Goal: Check status

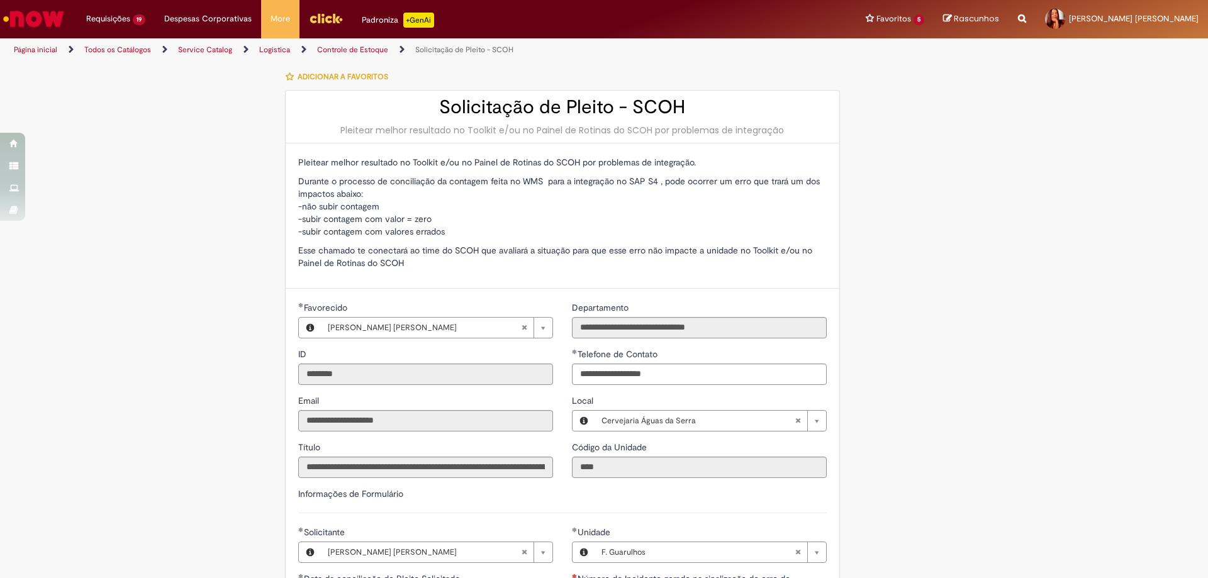
select select "**********"
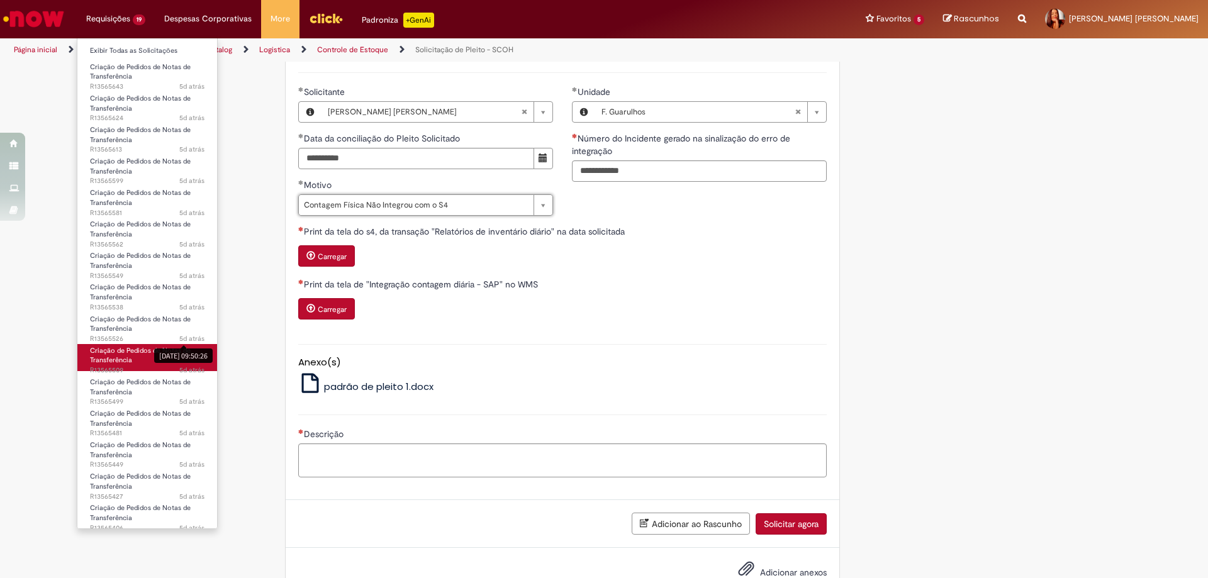
scroll to position [120, 0]
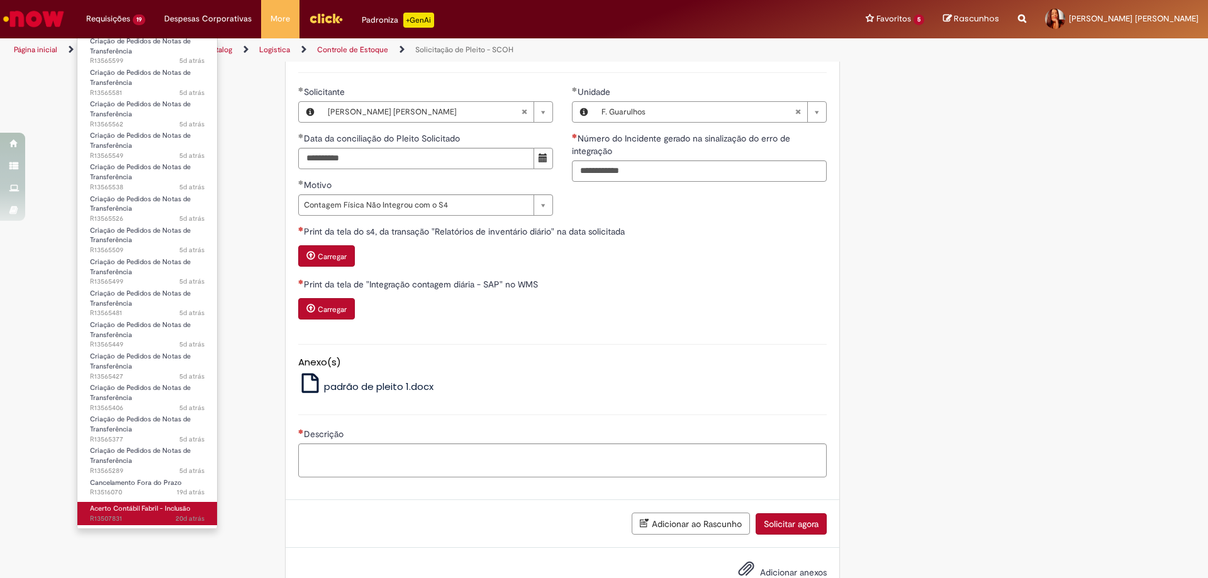
click at [119, 511] on span "Acerto Contábil Fabril - Inclusão" at bounding box center [140, 508] width 101 height 9
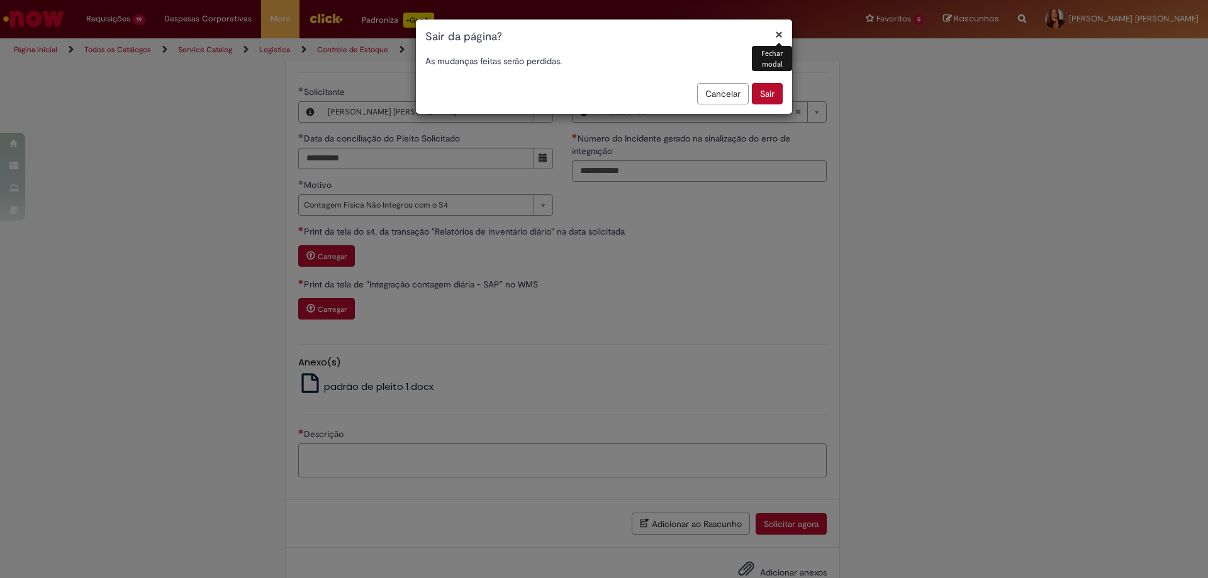
click at [758, 88] on button "Sair" at bounding box center [767, 93] width 31 height 21
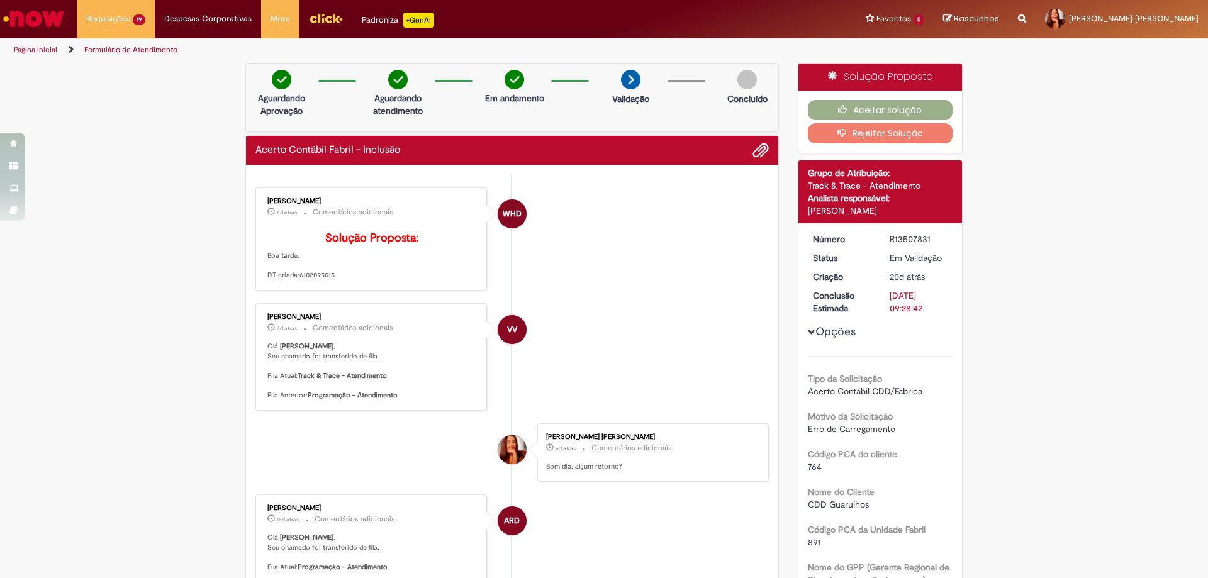
drag, startPoint x: 294, startPoint y: 295, endPoint x: 332, endPoint y: 296, distance: 38.4
click at [332, 281] on p "Solução Proposta: Boa tarde, DT criada:6102095015" at bounding box center [371, 256] width 209 height 48
copy p "6102095015"
click at [890, 110] on button "Aceitar solução" at bounding box center [880, 110] width 145 height 20
